Goal: Task Accomplishment & Management: Use online tool/utility

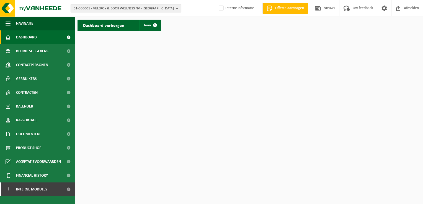
click at [160, 10] on span "01-000001 - VILLEROY & BOCH WELLNESS NV - [GEOGRAPHIC_DATA]" at bounding box center [124, 8] width 100 height 8
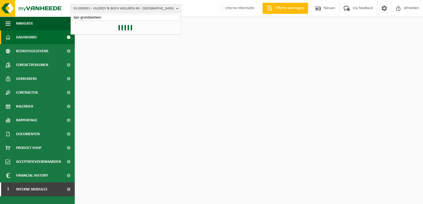
type input "bpv grondwerken"
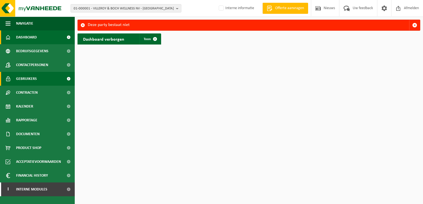
click at [38, 82] on link "Gebruikers" at bounding box center [37, 79] width 75 height 14
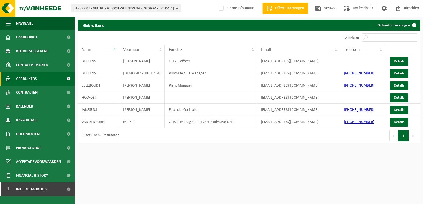
click at [238, 163] on html "01-000001 - VILLEROY & BOCH WELLNESS NV - ROESELARE 01-000001 - VILLEROY & BOCH…" at bounding box center [211, 102] width 423 height 204
click at [103, 9] on span "01-000001 - VILLEROY & BOCH WELLNESS NV - [GEOGRAPHIC_DATA]" at bounding box center [124, 8] width 100 height 8
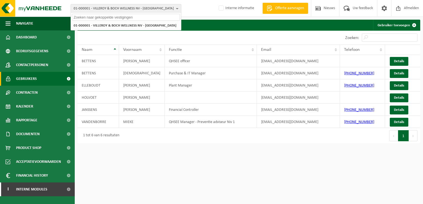
paste input "01-904461"
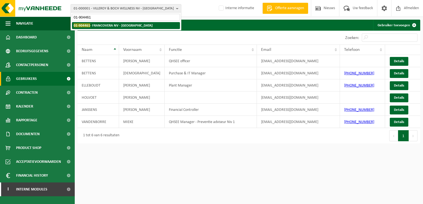
type input "01-904461"
click at [117, 25] on strong "01-904461 - FRANCOVERA NV - WERVIK" at bounding box center [113, 25] width 79 height 4
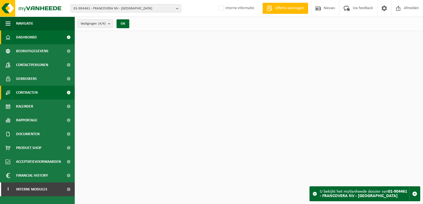
drag, startPoint x: 0, startPoint y: 0, endPoint x: 38, endPoint y: 93, distance: 100.9
click at [38, 93] on link "Contracten" at bounding box center [37, 93] width 75 height 14
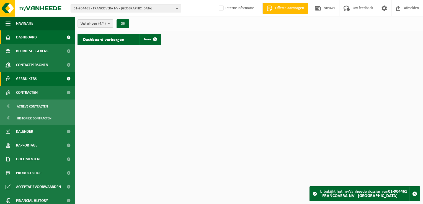
click at [38, 81] on link "Gebruikers" at bounding box center [37, 79] width 75 height 14
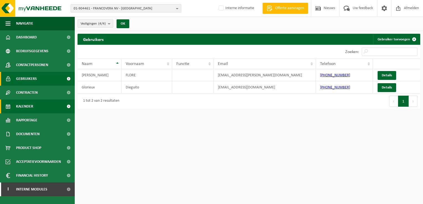
click at [29, 110] on span "Kalender" at bounding box center [24, 107] width 17 height 14
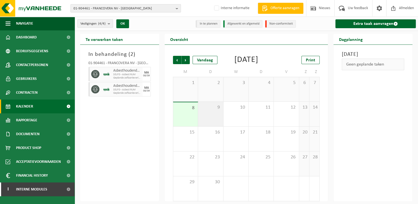
click at [211, 111] on span "9" at bounding box center [210, 108] width 19 height 6
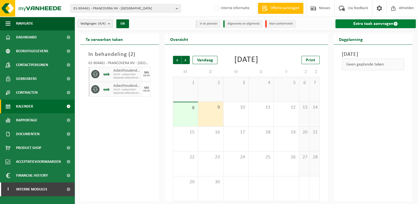
click at [346, 23] on link "Extra taak aanvragen" at bounding box center [376, 23] width 80 height 9
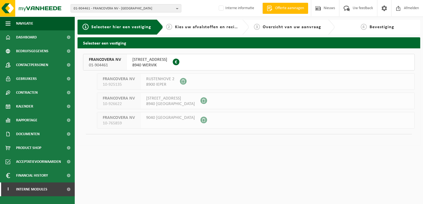
click at [121, 62] on div "FRANCOVERA NV 01-904461" at bounding box center [104, 62] width 43 height 16
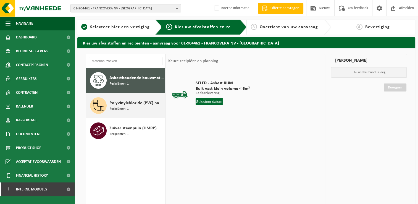
click at [127, 102] on span "Polyvinylchloride (PVC) hard, profielen en buizen, post-consumer" at bounding box center [137, 103] width 54 height 7
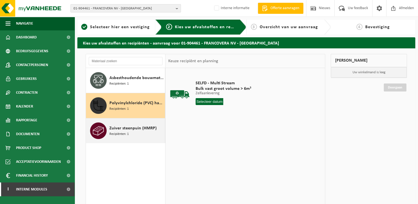
click at [135, 133] on div "Zuiver steenpuin (HMRP) Recipiënten: 1" at bounding box center [137, 131] width 54 height 17
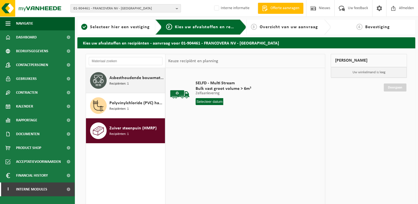
click at [118, 74] on div "Asbesthoudende bouwmaterialen cementgebonden (hechtgebonden) Recipiënten: 1" at bounding box center [137, 80] width 54 height 17
